Goal: Task Accomplishment & Management: Complete application form

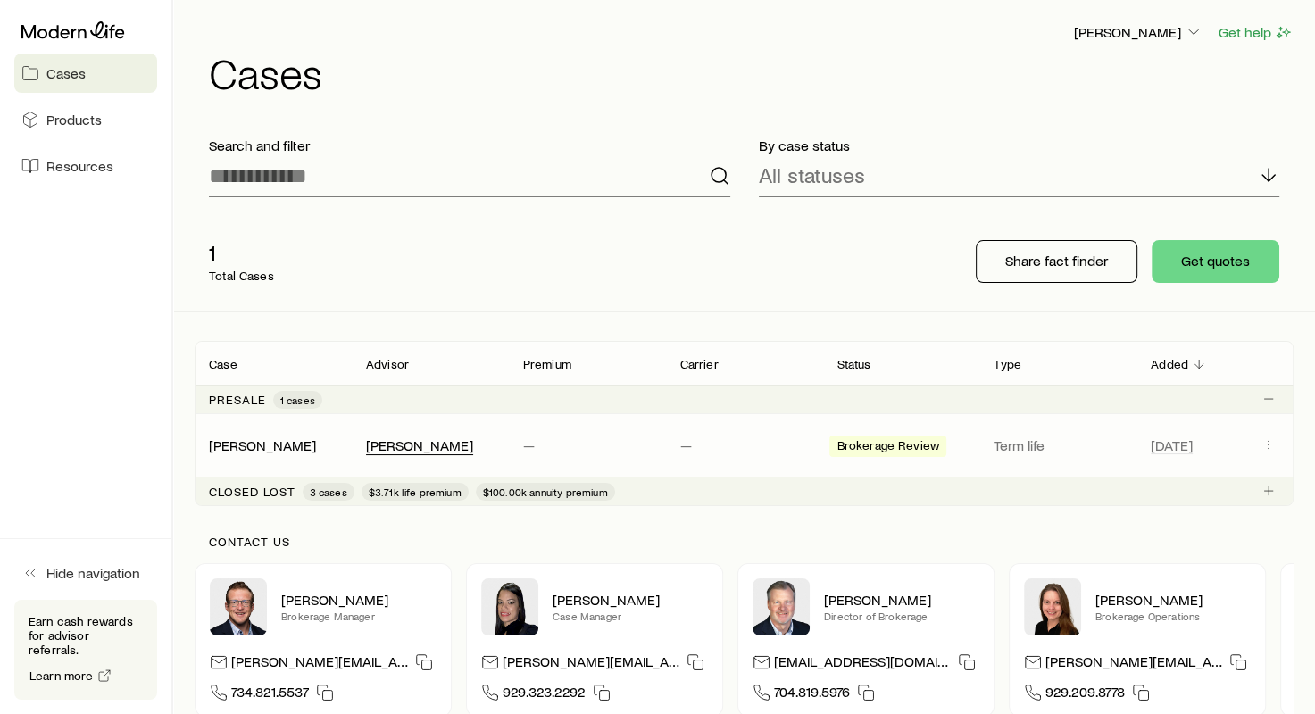
click at [388, 445] on div "[PERSON_NAME]" at bounding box center [419, 446] width 107 height 19
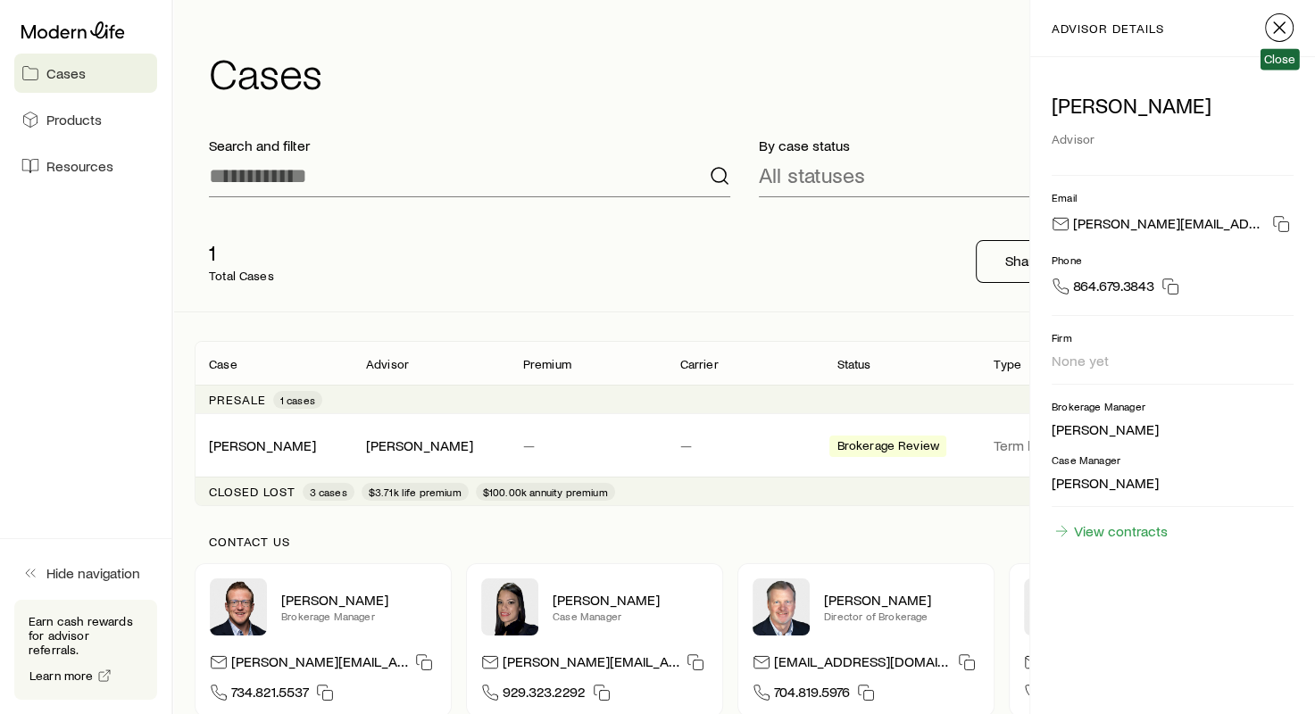
click at [1282, 25] on line "button" at bounding box center [1279, 27] width 11 height 11
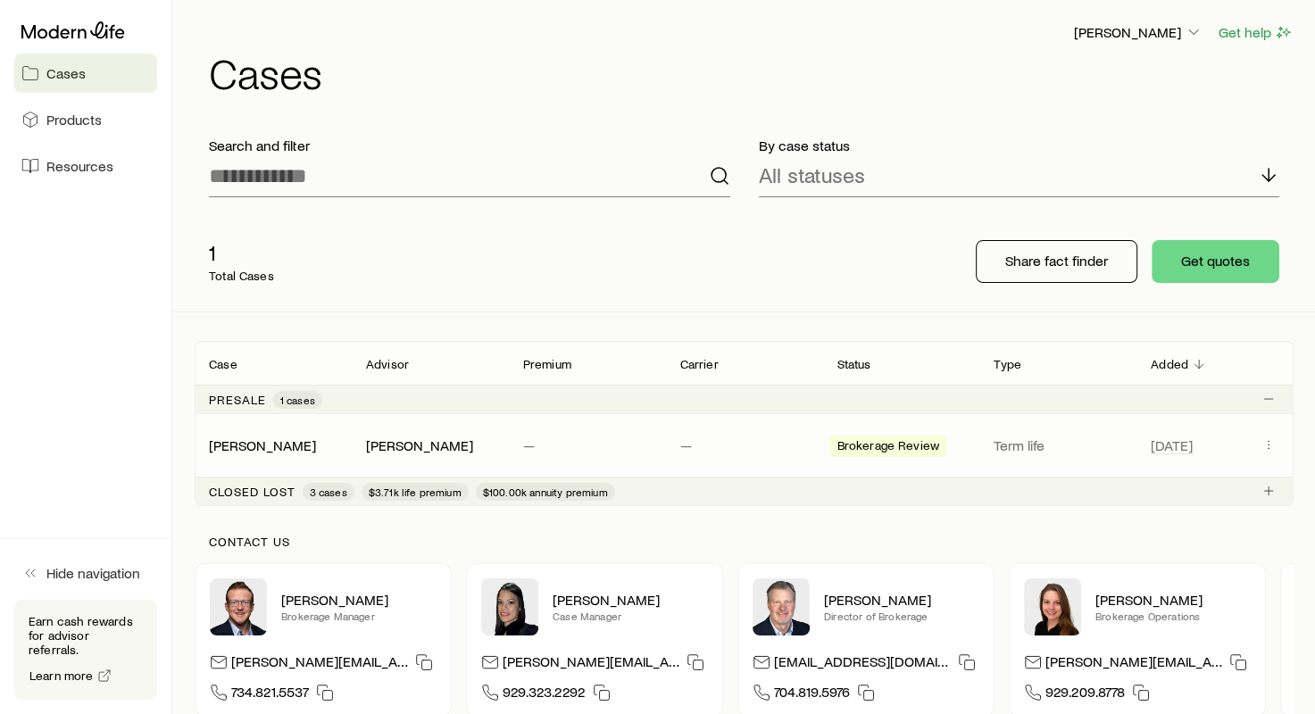
click at [1088, 461] on div "[PERSON_NAME], [PERSON_NAME] — — Brokerage Review Term life [DATE]" at bounding box center [744, 445] width 1099 height 63
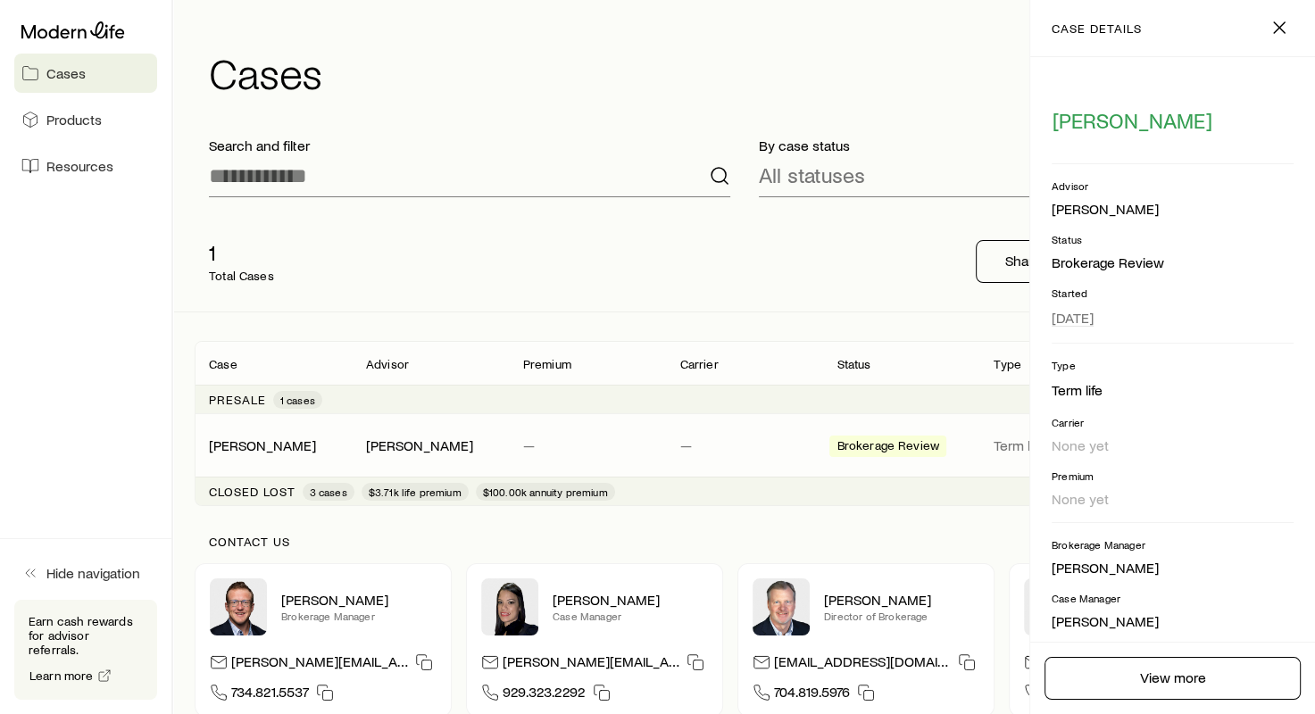
click at [1189, 701] on footer "View more" at bounding box center [1172, 678] width 285 height 72
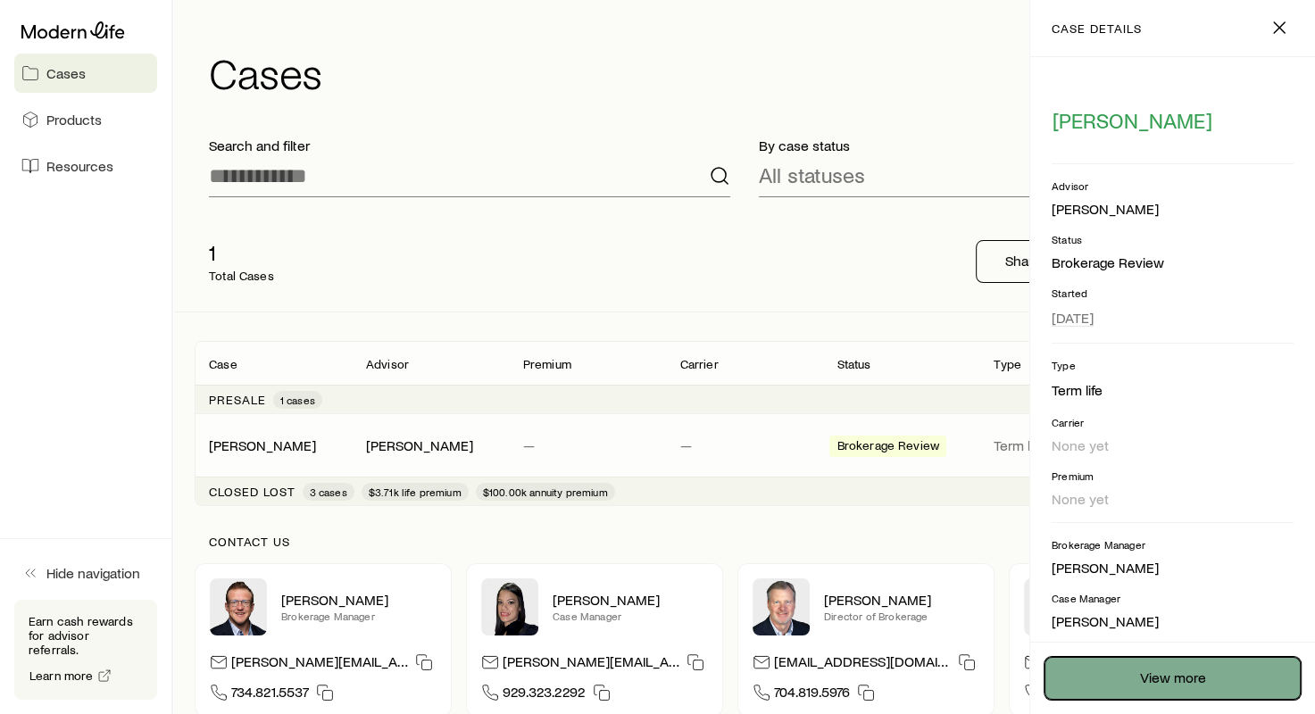
click at [1189, 665] on link "View more" at bounding box center [1173, 678] width 256 height 43
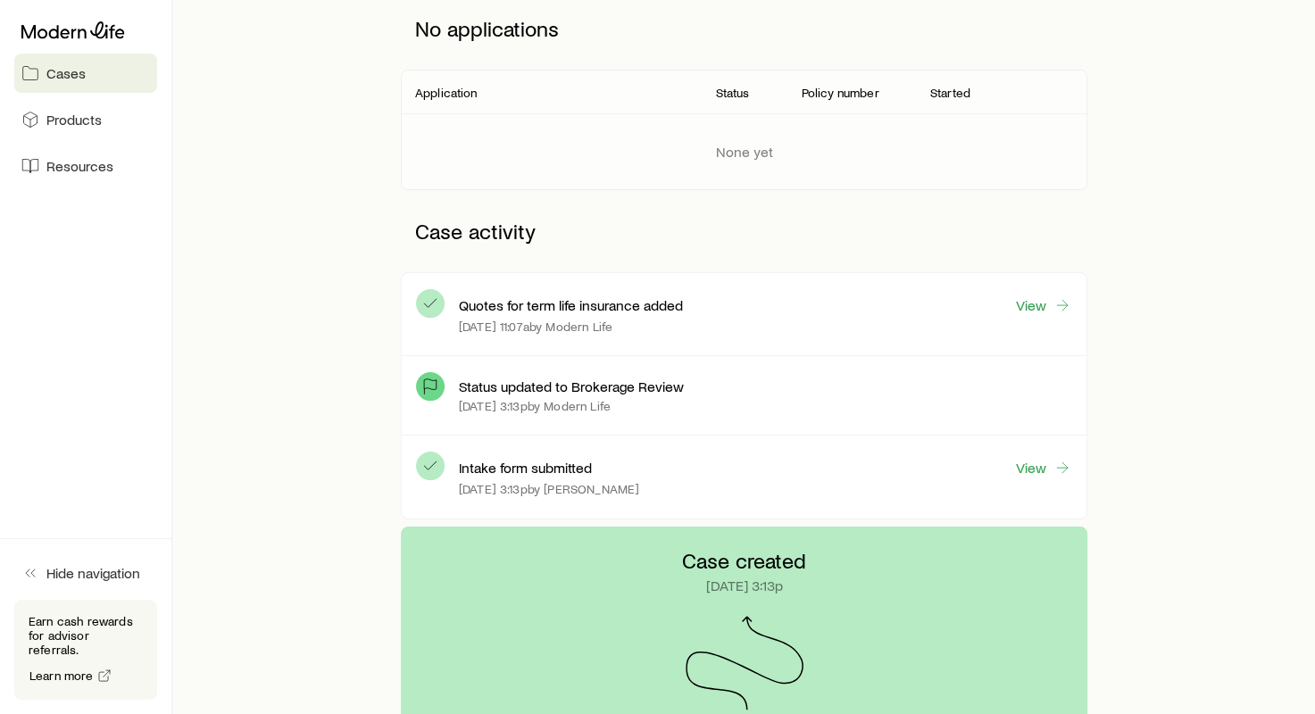
scroll to position [268, 0]
click at [1050, 305] on link "View" at bounding box center [1043, 305] width 57 height 21
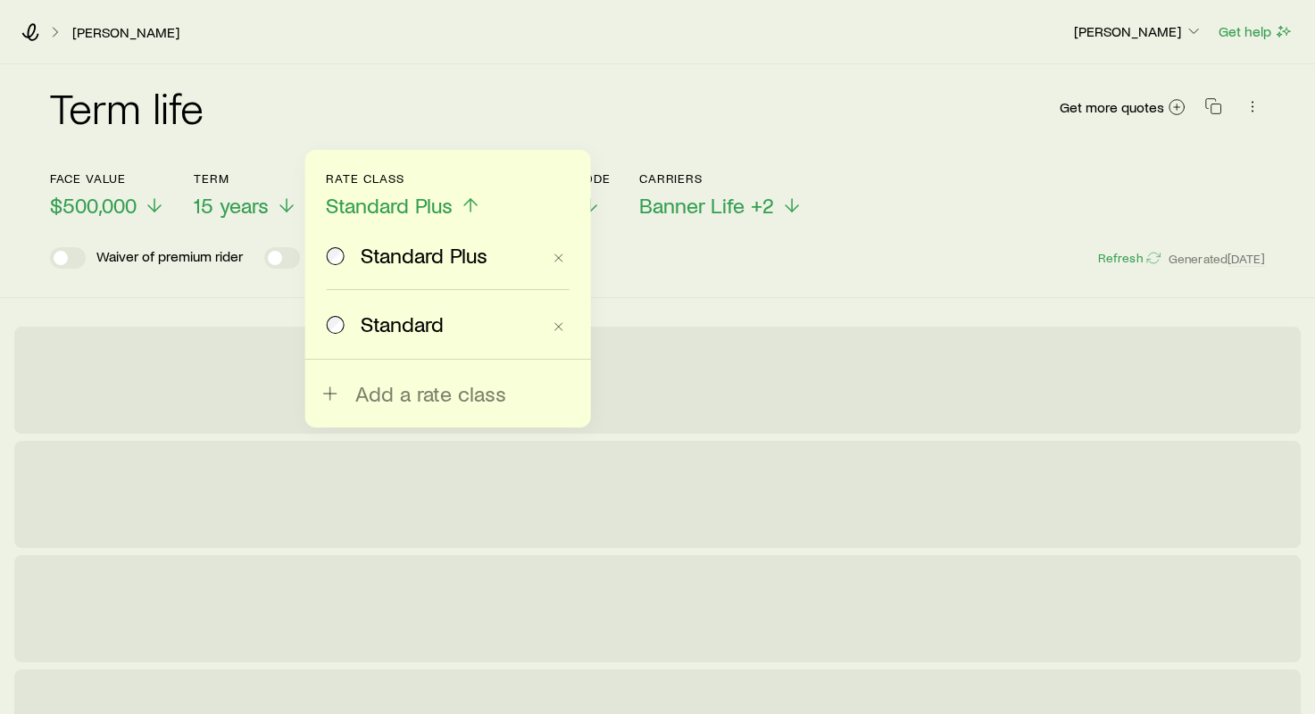
click at [386, 334] on span "Standard" at bounding box center [402, 324] width 83 height 25
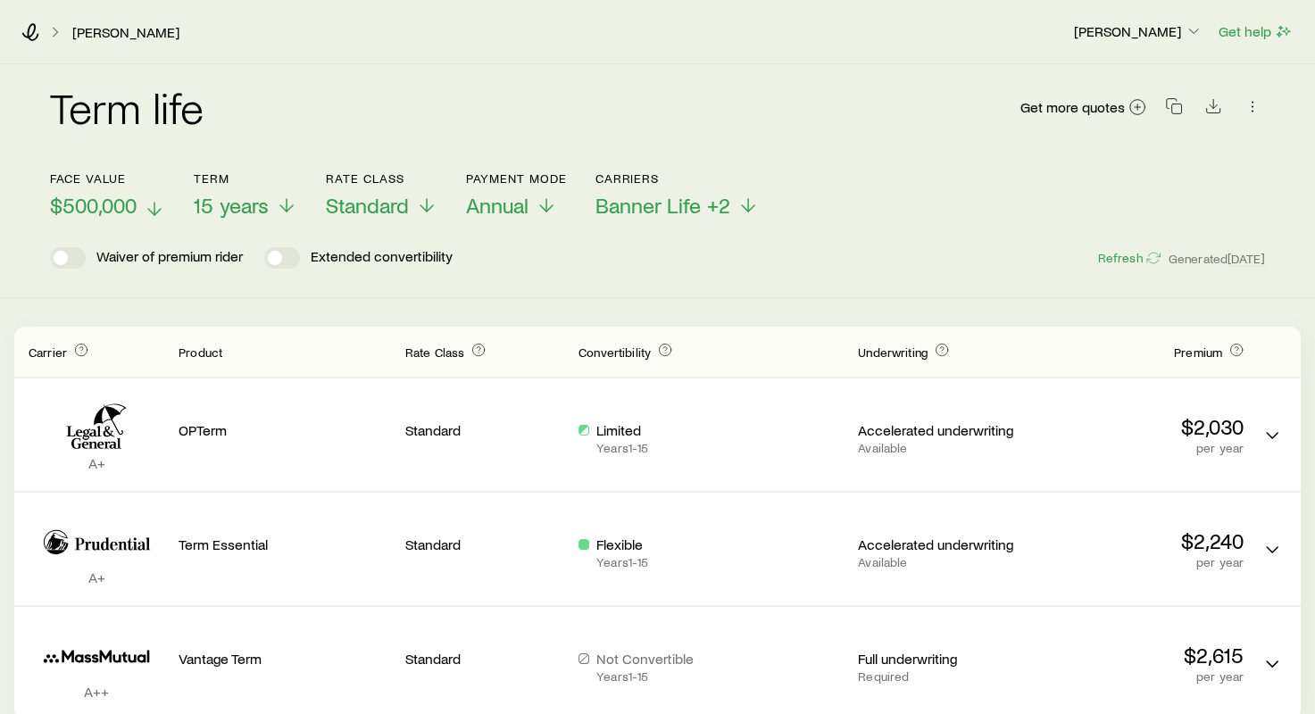
click at [134, 204] on span "$500,000" at bounding box center [93, 205] width 87 height 25
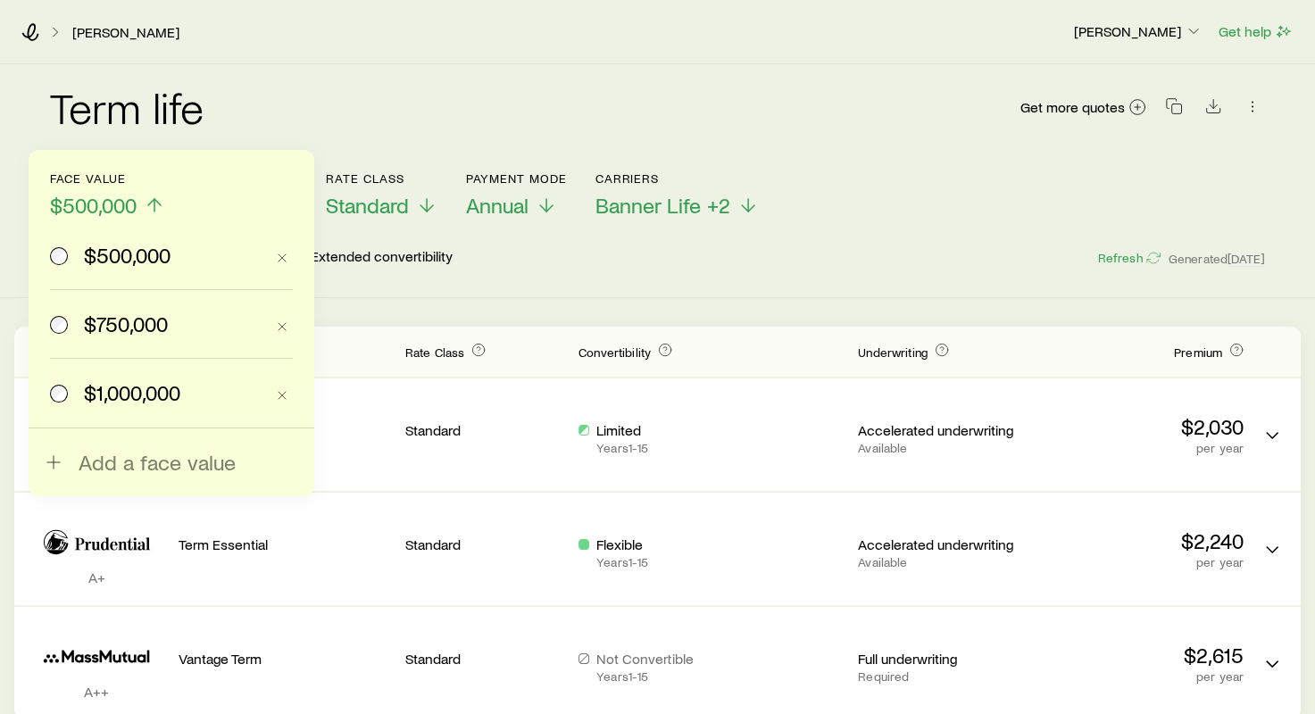
click at [110, 389] on span "$1,000,000" at bounding box center [132, 392] width 96 height 25
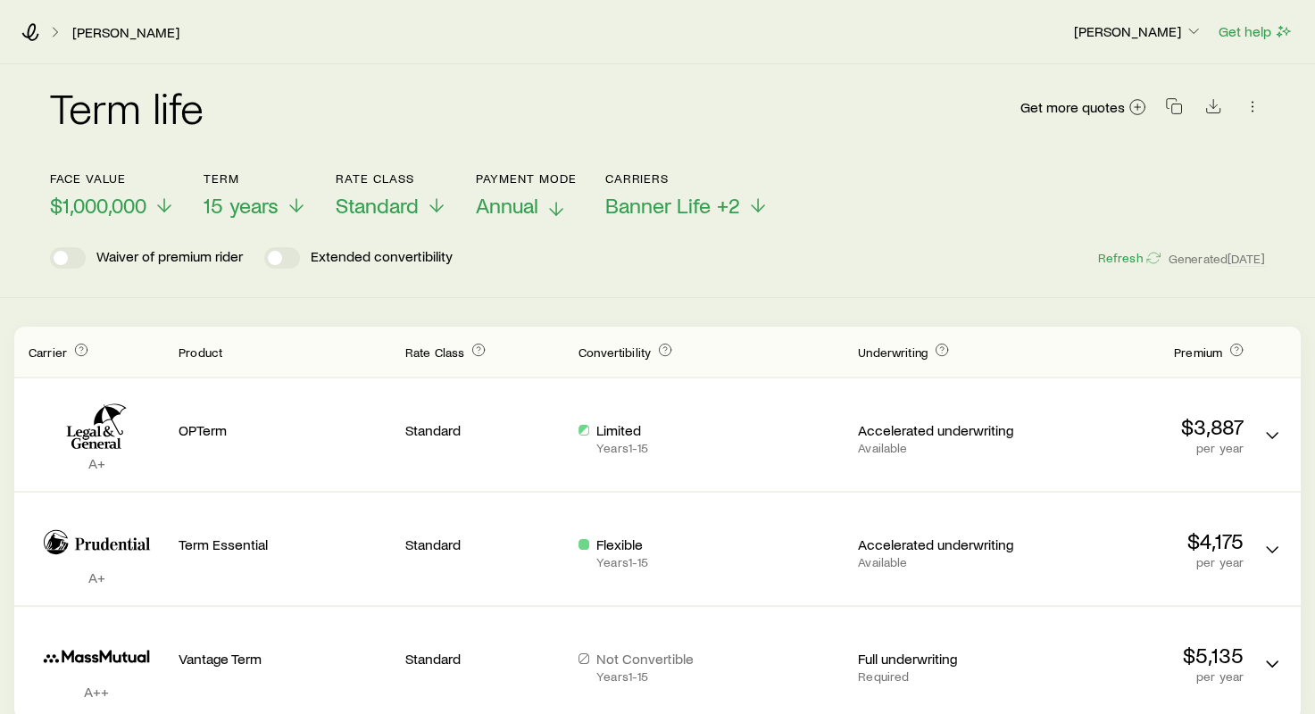
click at [523, 208] on span "Annual" at bounding box center [507, 205] width 63 height 25
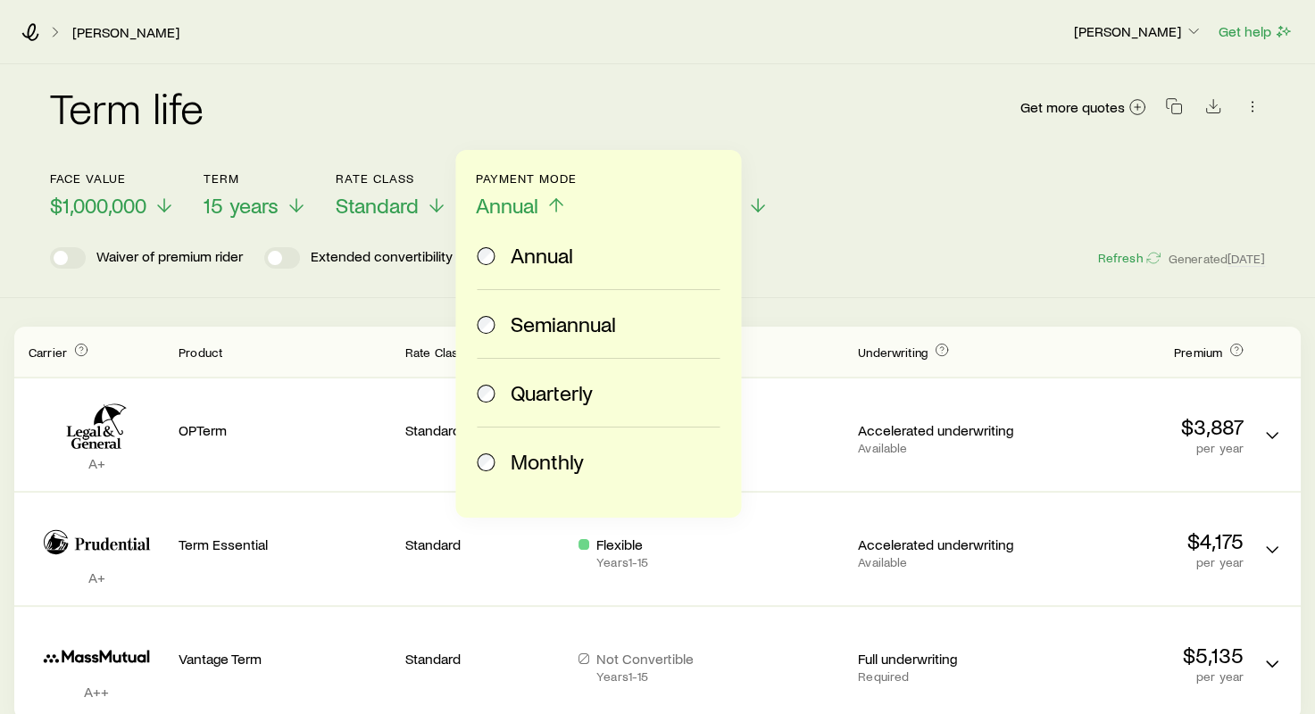
click at [506, 464] on div "Monthly" at bounding box center [595, 461] width 236 height 25
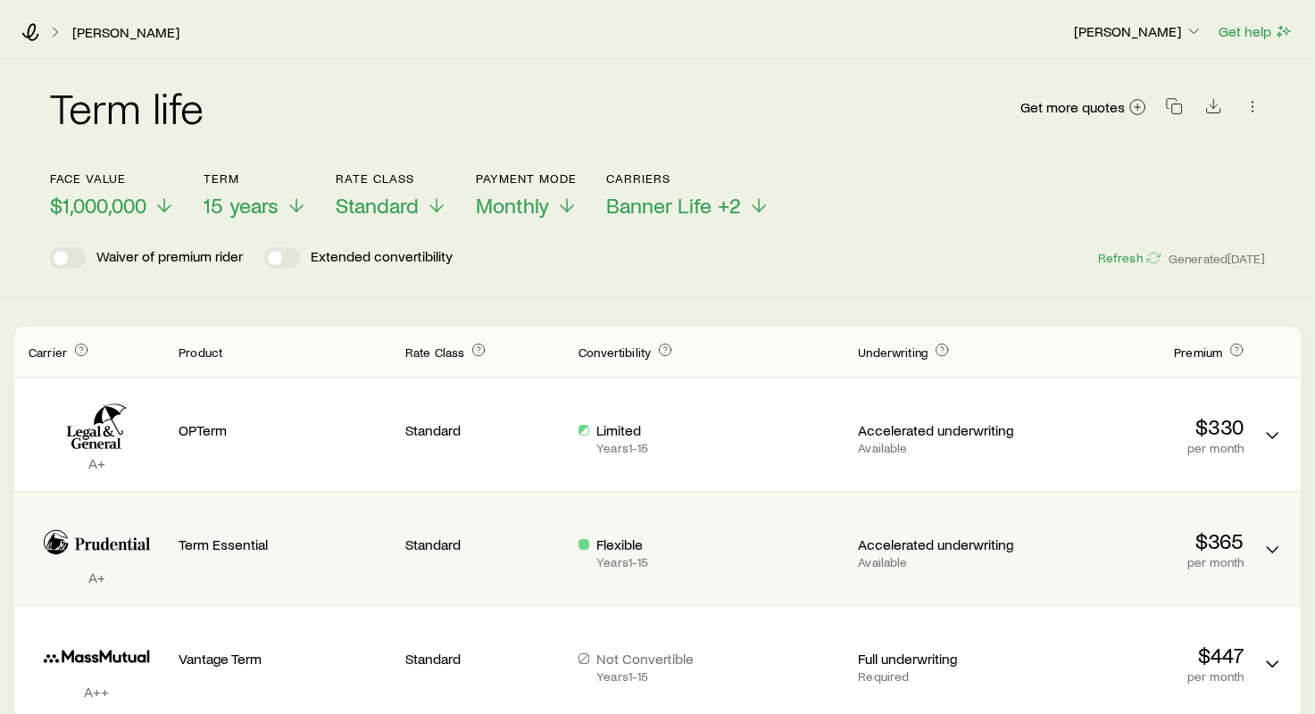
click at [745, 546] on div "Flexible Years 1 - 15" at bounding box center [711, 553] width 265 height 34
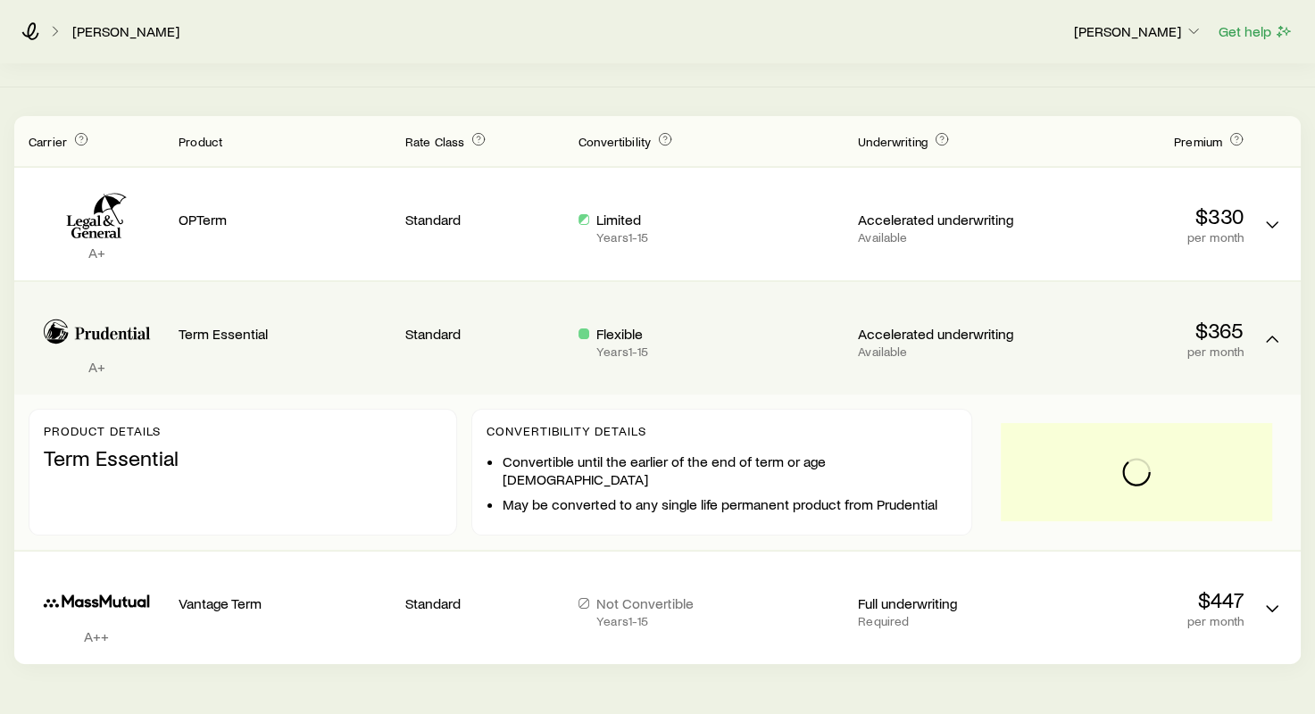
scroll to position [263, 0]
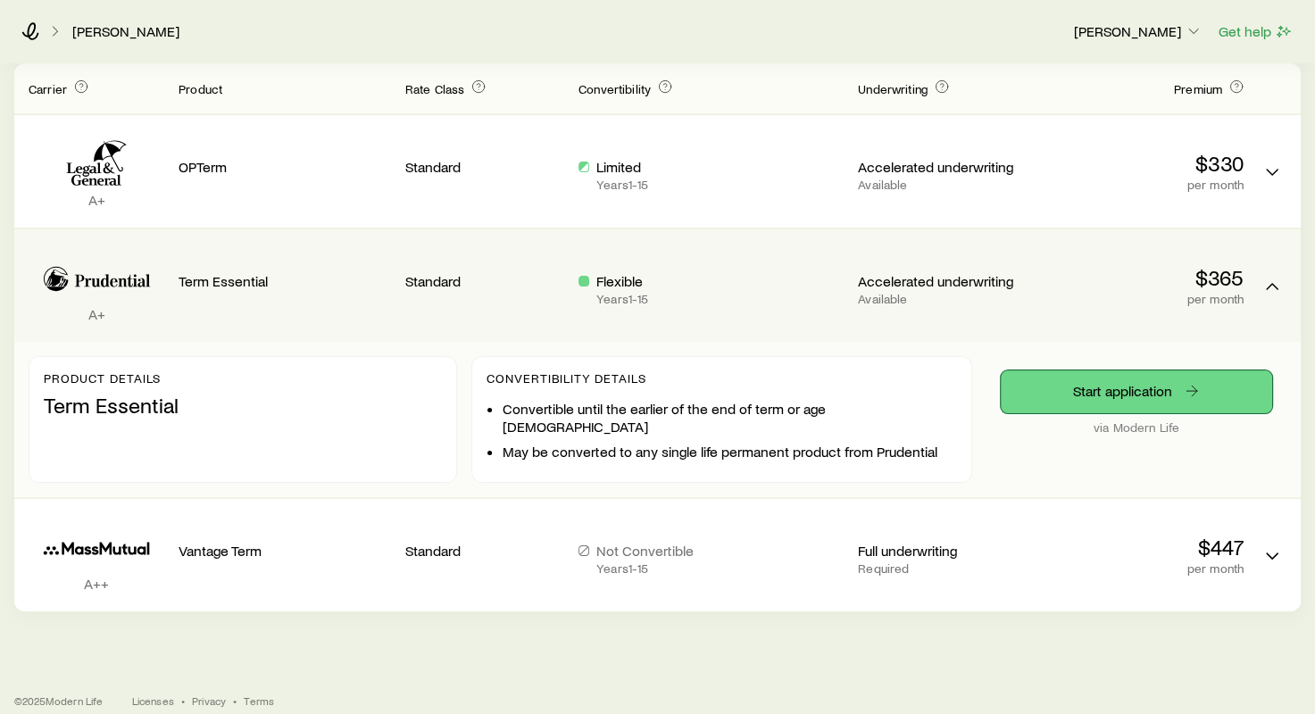
click at [1054, 393] on link "Start application" at bounding box center [1136, 392] width 271 height 43
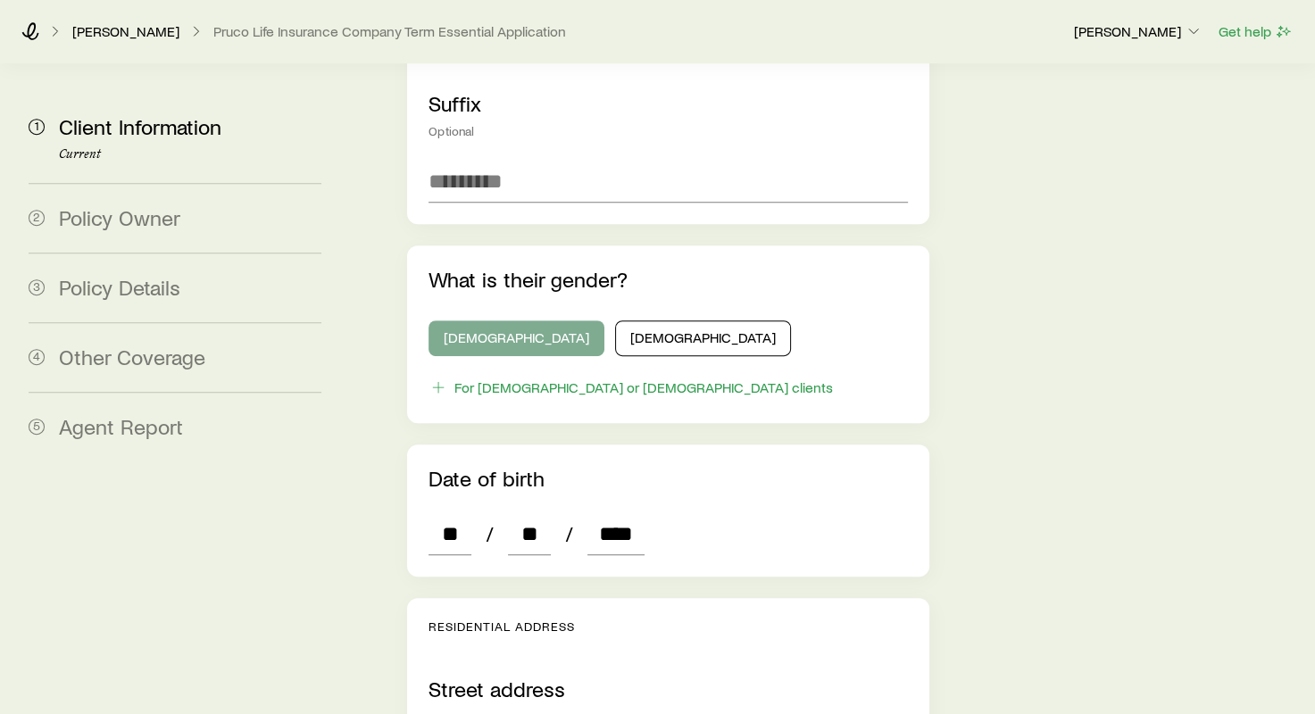
scroll to position [714, 0]
